Goal: Information Seeking & Learning: Understand process/instructions

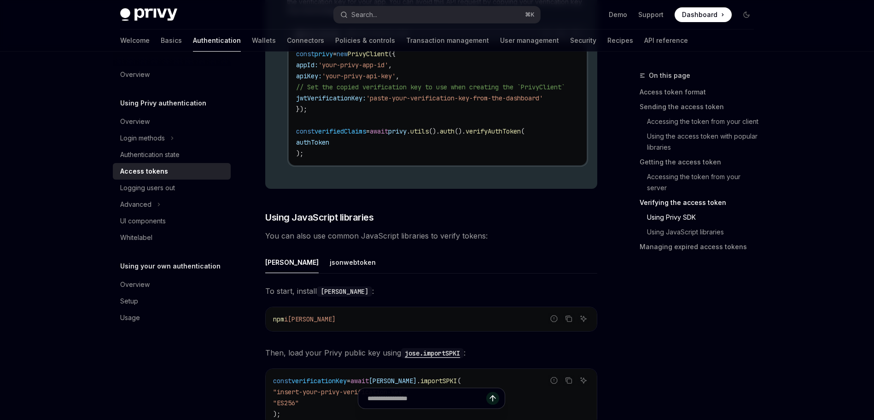
scroll to position [2032, 0]
